Goal: Transaction & Acquisition: Download file/media

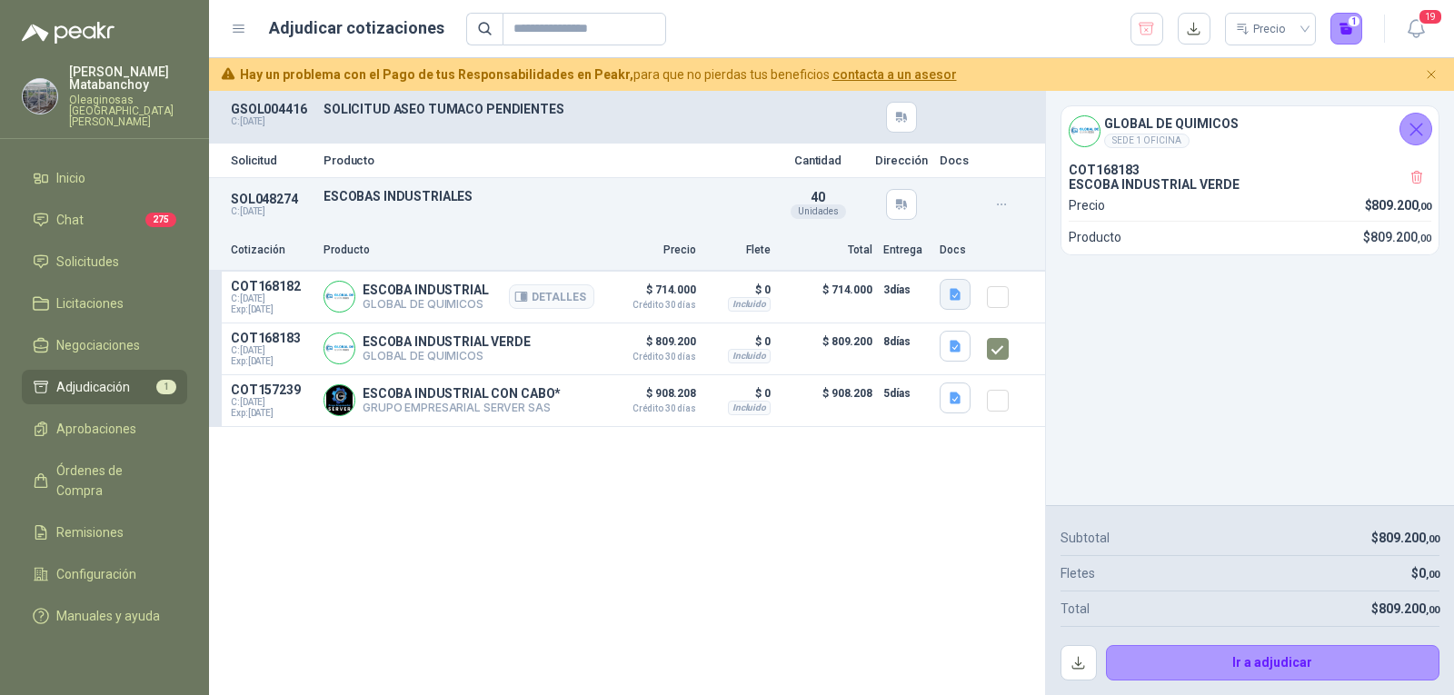
click at [963, 289] on button "button" at bounding box center [955, 294] width 31 height 31
click at [910, 242] on div "escoba-industrial-edis.jpg" at bounding box center [877, 254] width 185 height 43
click at [907, 254] on button "escoba-industrial-edis.jpg" at bounding box center [878, 253] width 162 height 19
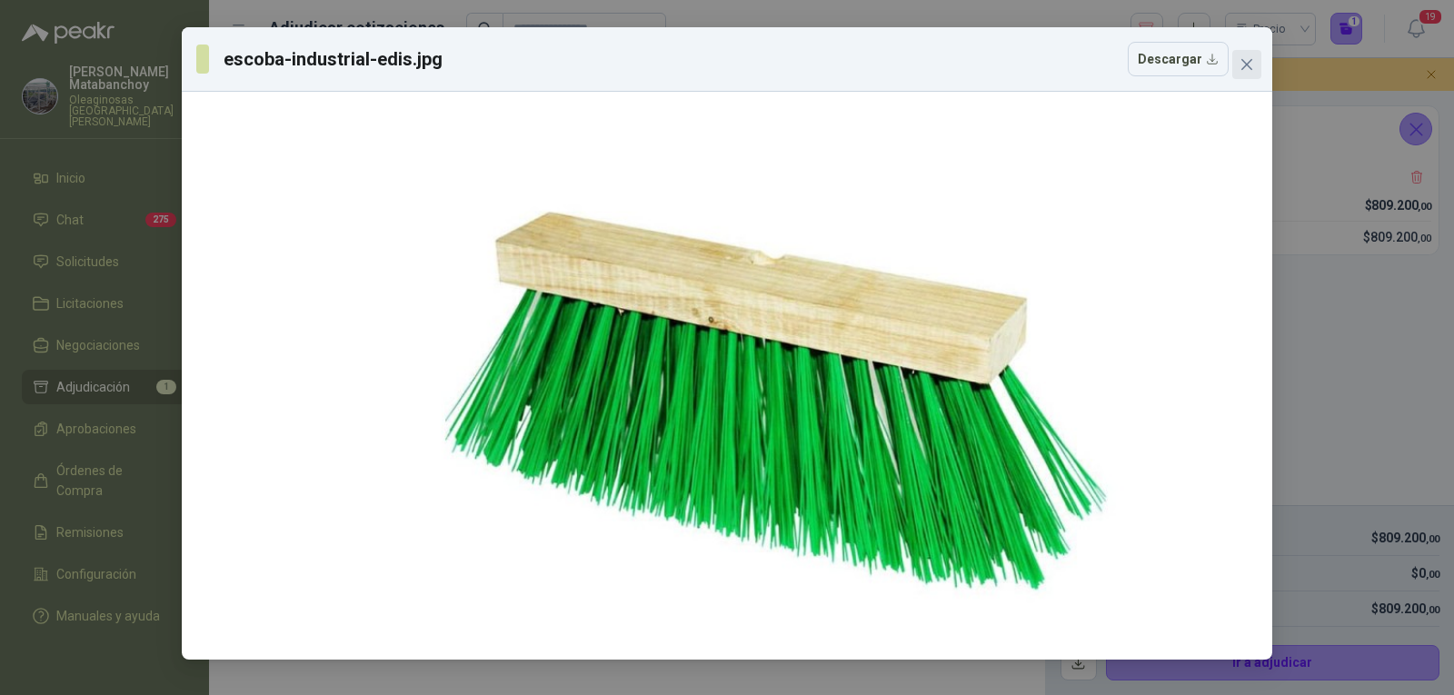
click at [1244, 48] on div "escoba-industrial-edis.jpg Descargar" at bounding box center [726, 59] width 1061 height 35
click at [1243, 58] on icon "close" at bounding box center [1246, 64] width 15 height 15
